Goal: Information Seeking & Learning: Check status

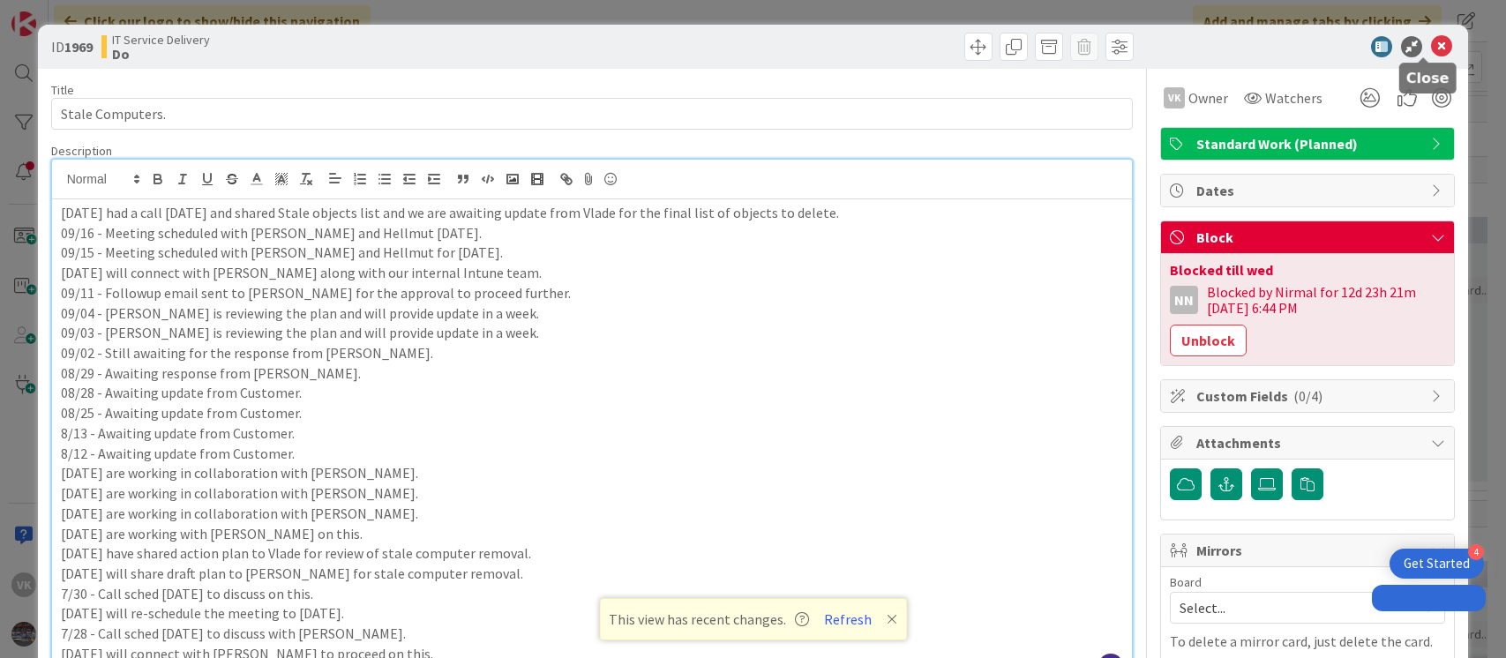
click at [1431, 47] on icon at bounding box center [1441, 46] width 21 height 21
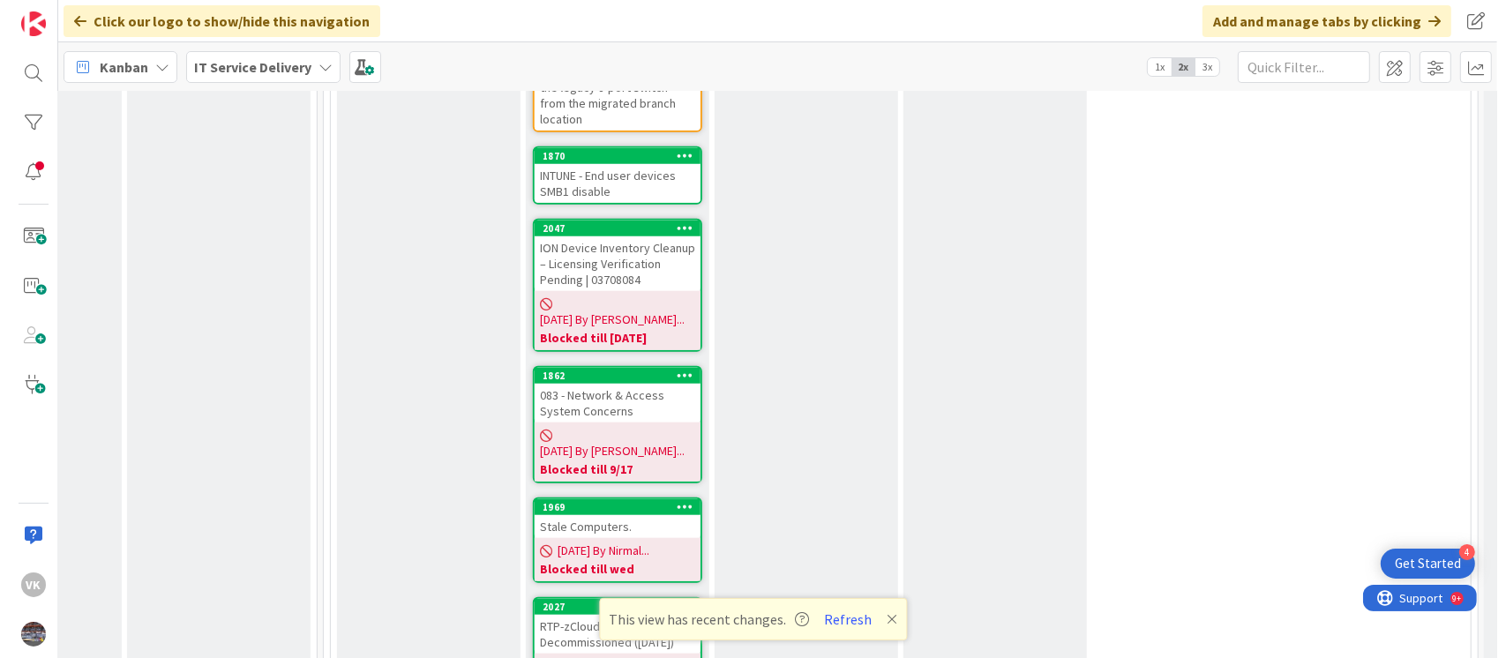
scroll to position [1628, 700]
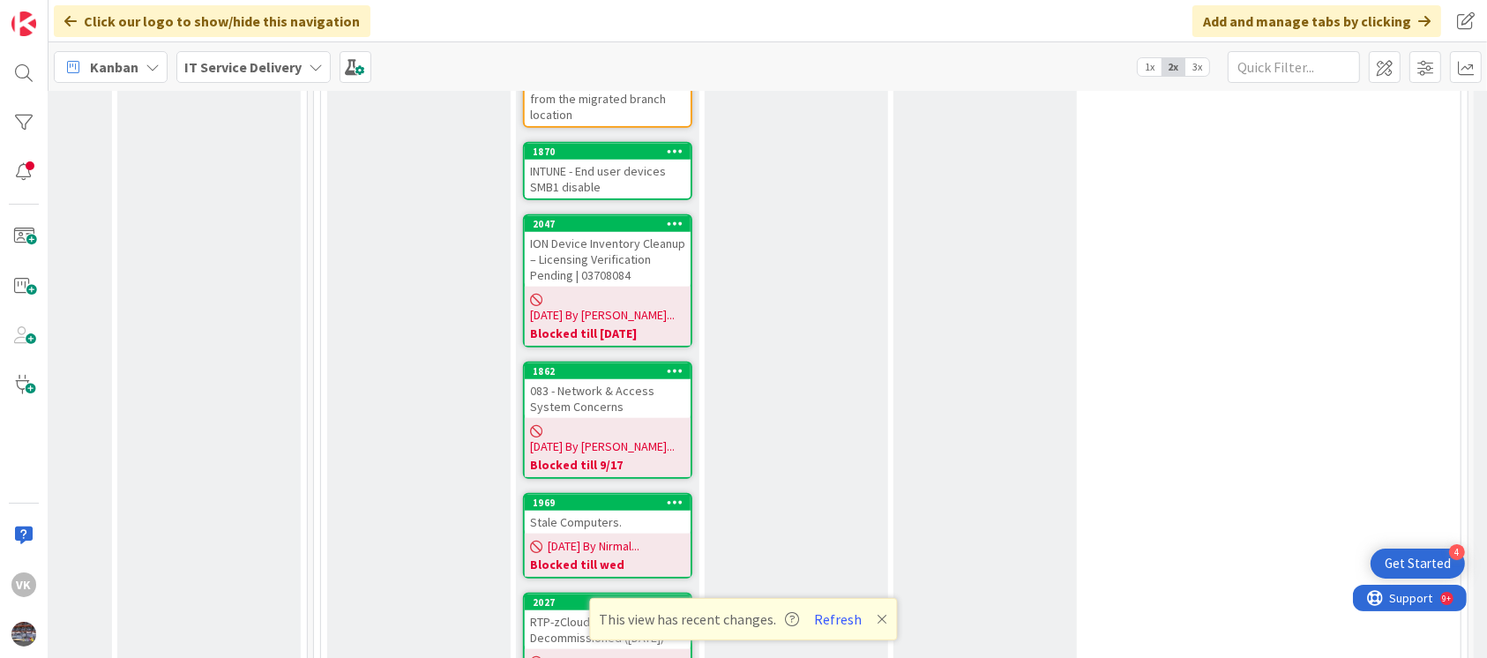
click at [584, 511] on div "Stale Computers." at bounding box center [608, 522] width 166 height 23
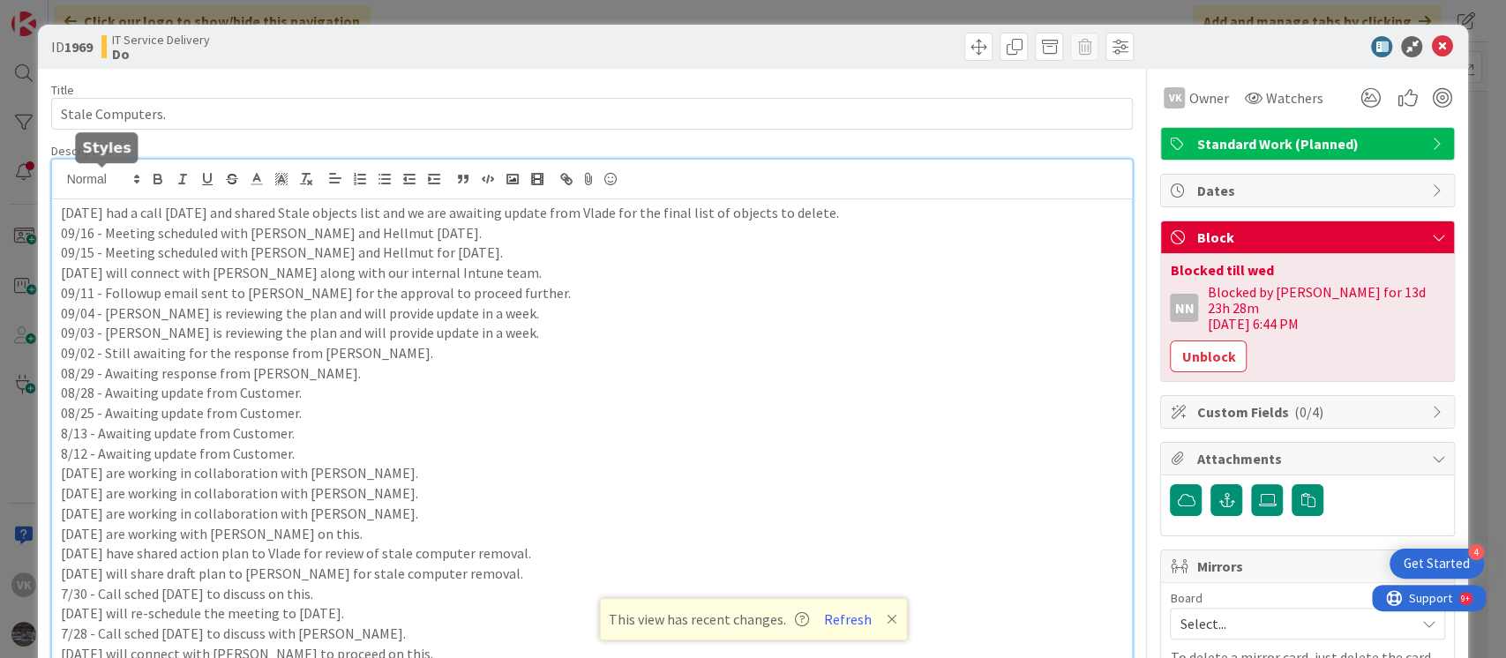
click at [61, 182] on div "[DATE] had a call [DATE] and shared Stale objects list and we are awaiting upda…" at bounding box center [592, 421] width 1081 height 522
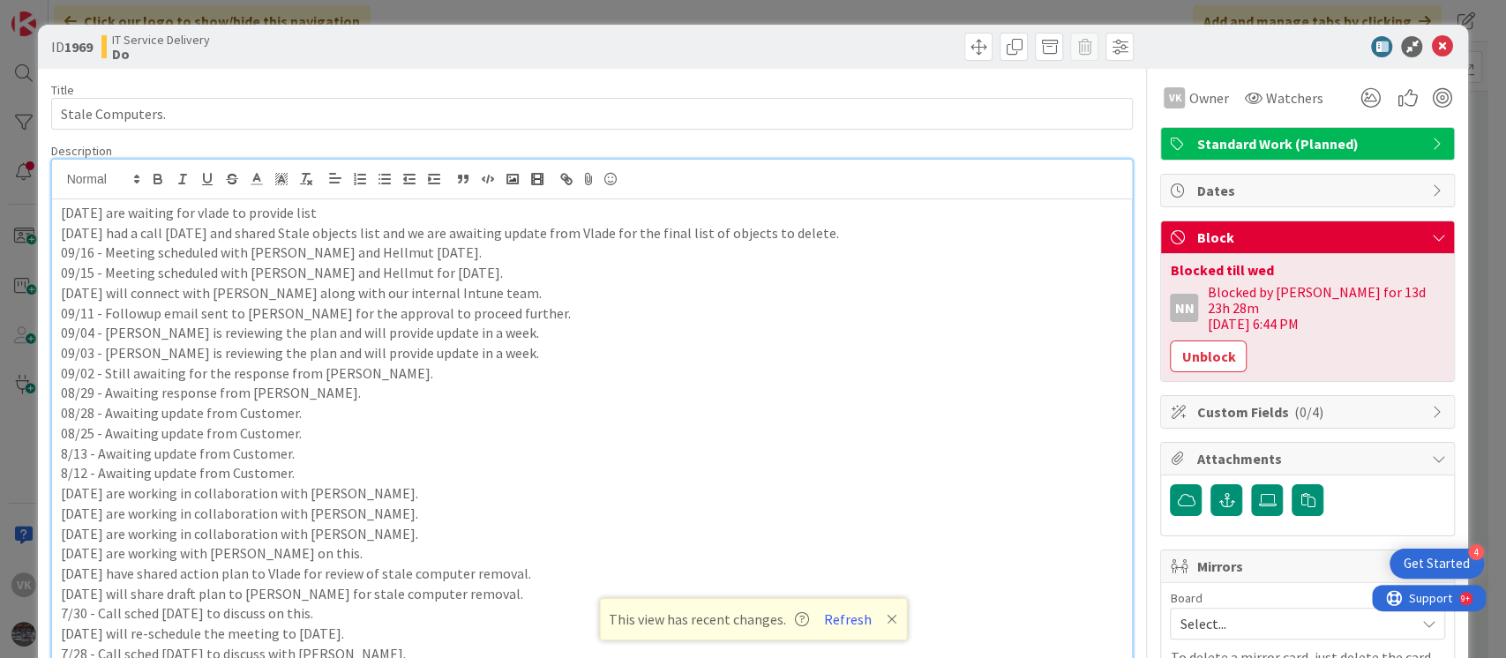
click at [218, 214] on p "[DATE] are waiting for vlade to provide list" at bounding box center [592, 213] width 1063 height 20
click at [311, 215] on p "[DATE] are waiting for [PERSON_NAME] to provide list" at bounding box center [592, 213] width 1063 height 20
click at [1431, 52] on icon at bounding box center [1441, 46] width 21 height 21
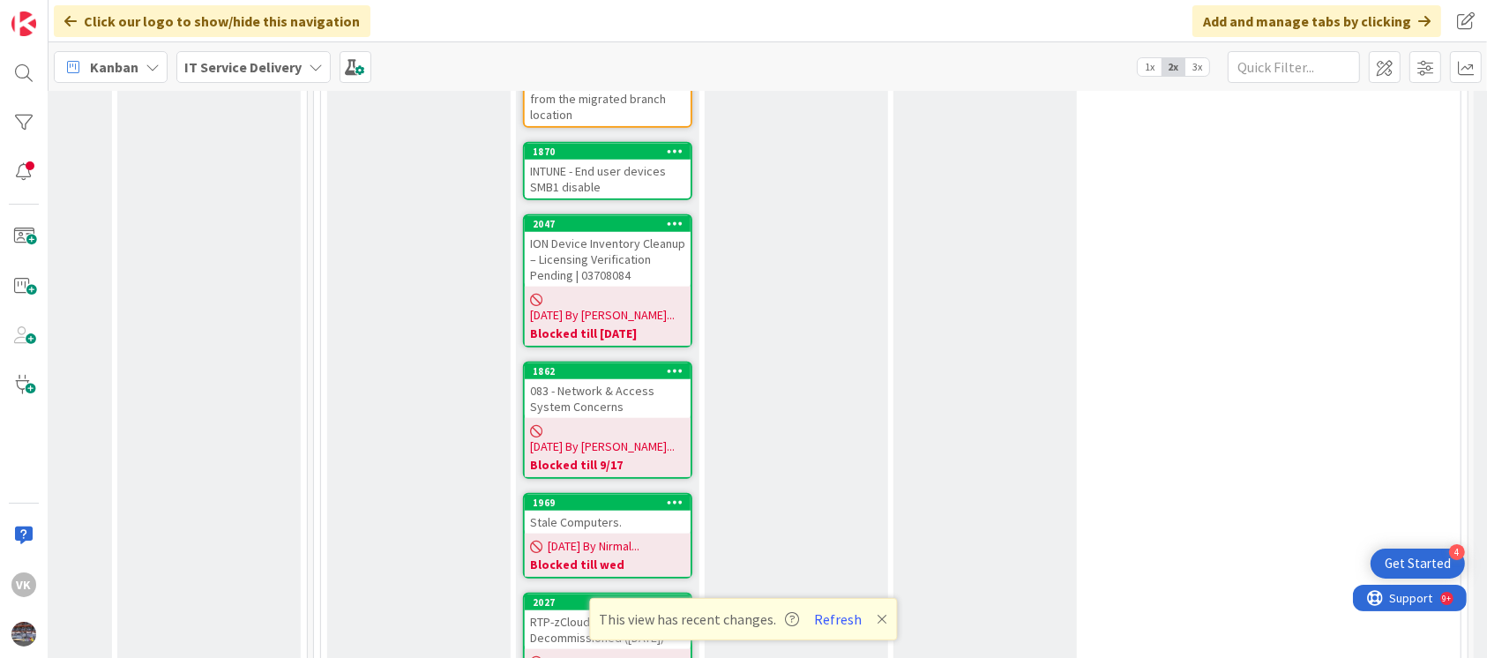
click at [878, 612] on icon at bounding box center [883, 619] width 11 height 14
